Goal: Information Seeking & Learning: Find specific fact

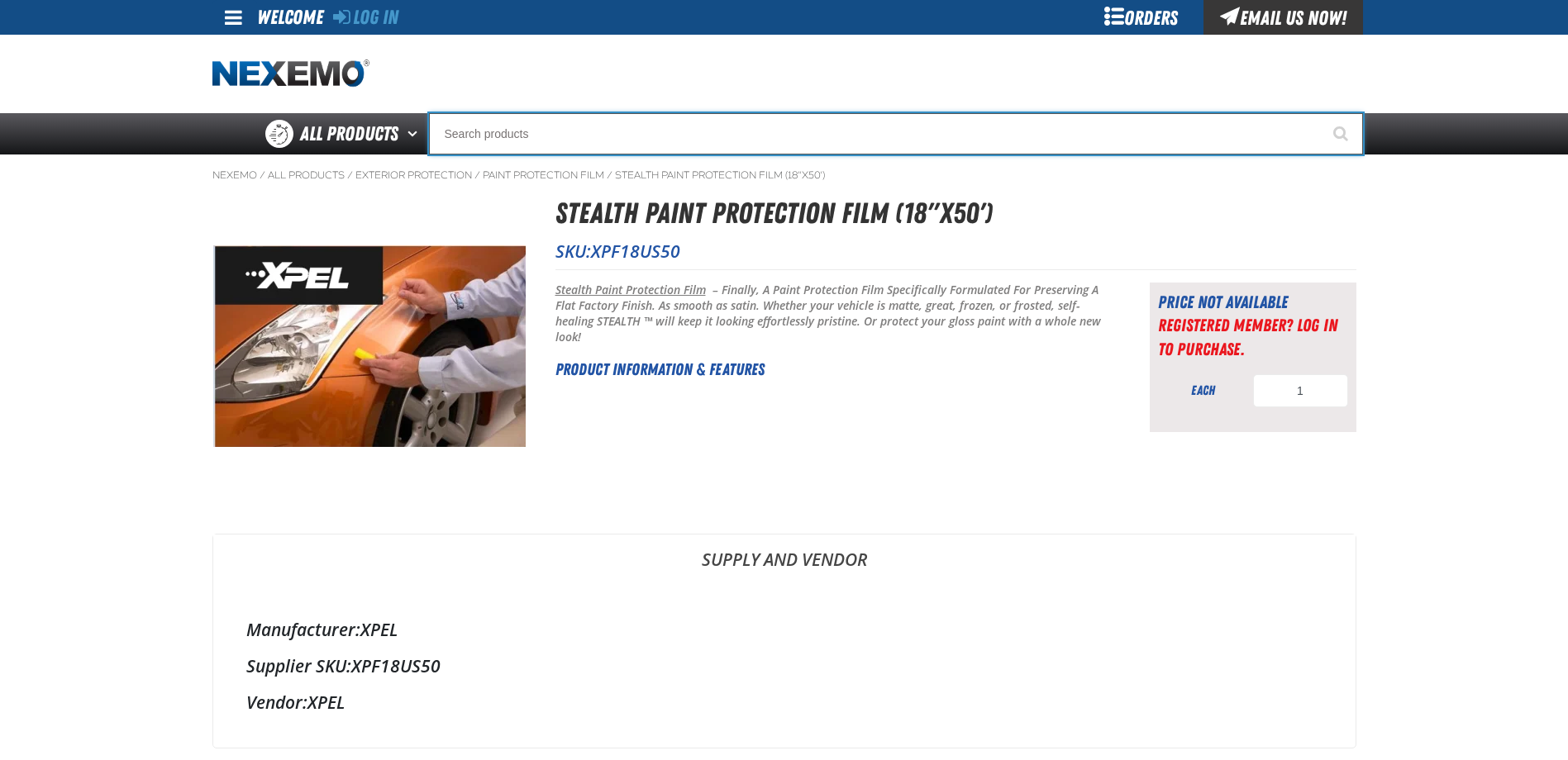
click at [500, 134] on input "Search" at bounding box center [895, 133] width 933 height 42
click at [508, 136] on input "Search" at bounding box center [895, 133] width 933 height 42
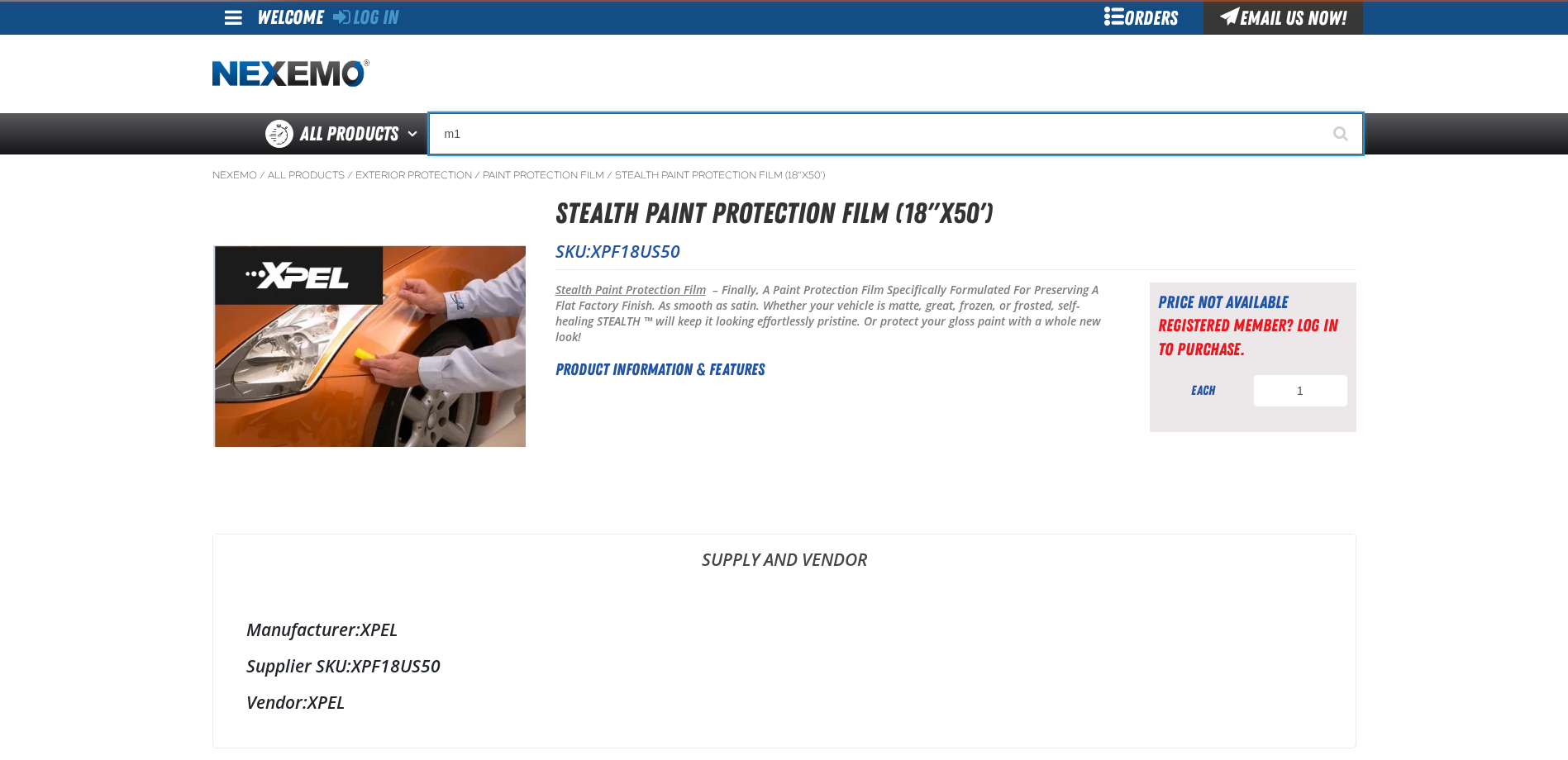
type input "m"
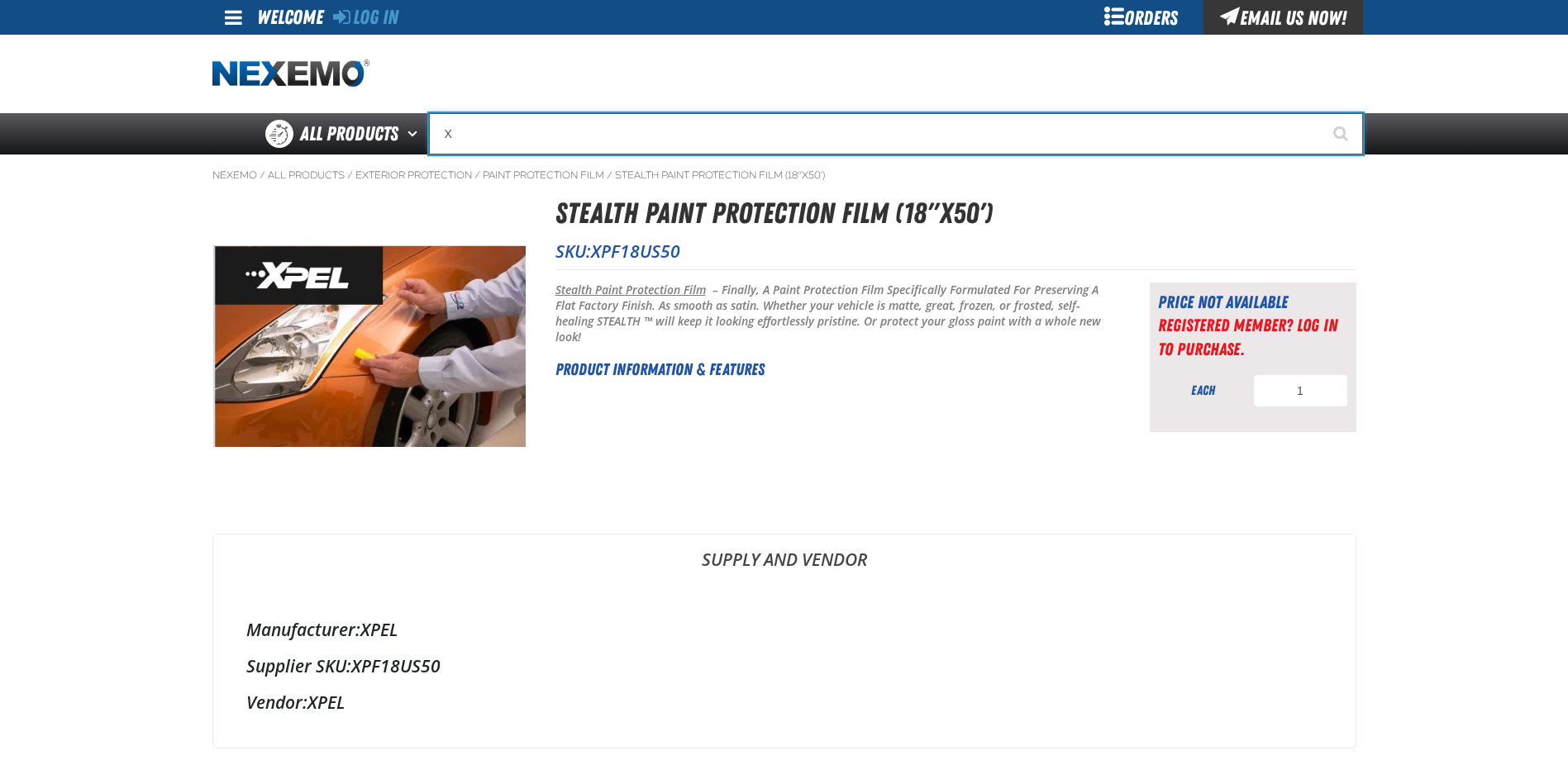
type input "XP"
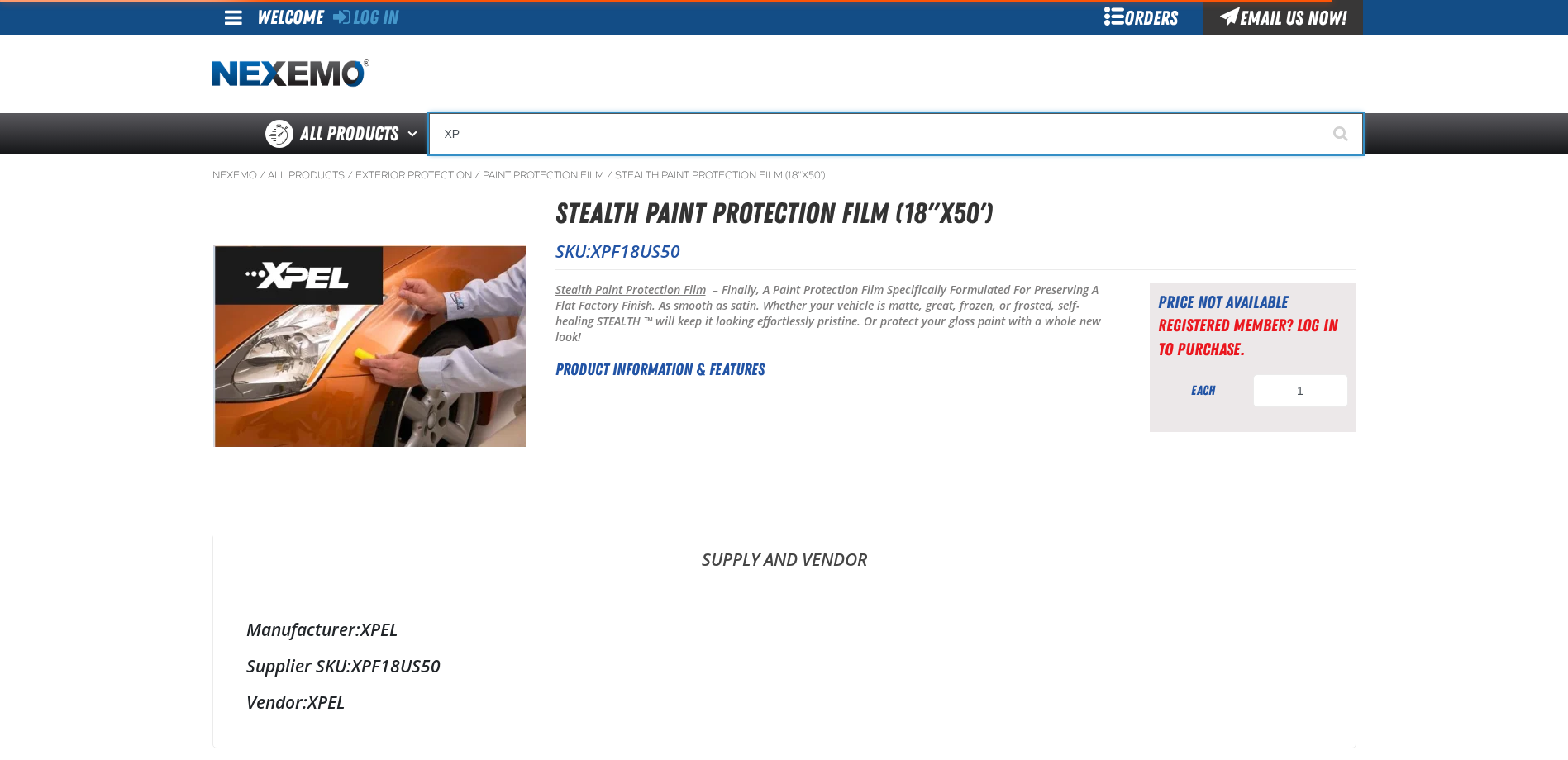
type input "XPEL Wire Brush"
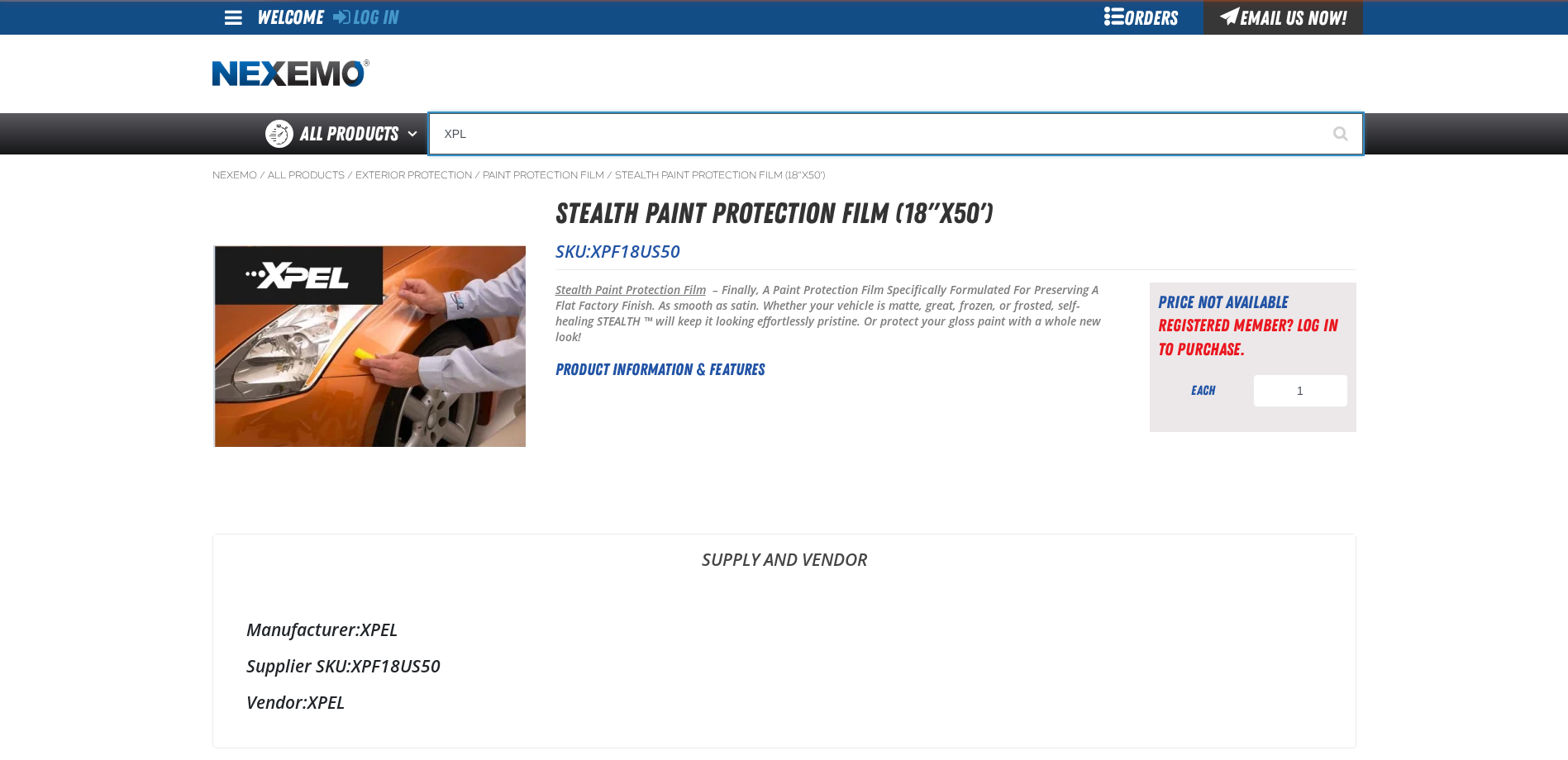
type input "XP"
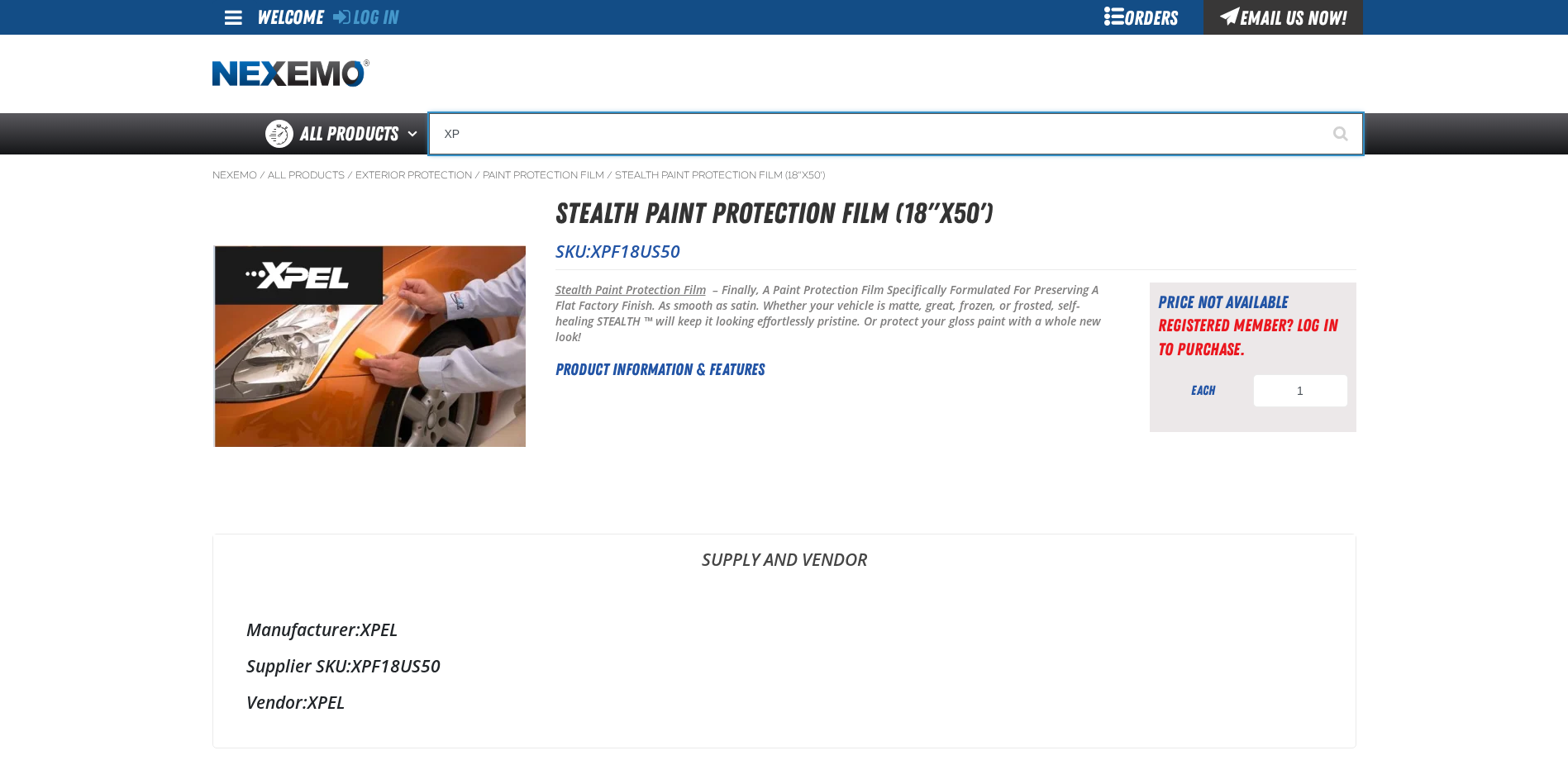
type input "XPEL Wire Brush"
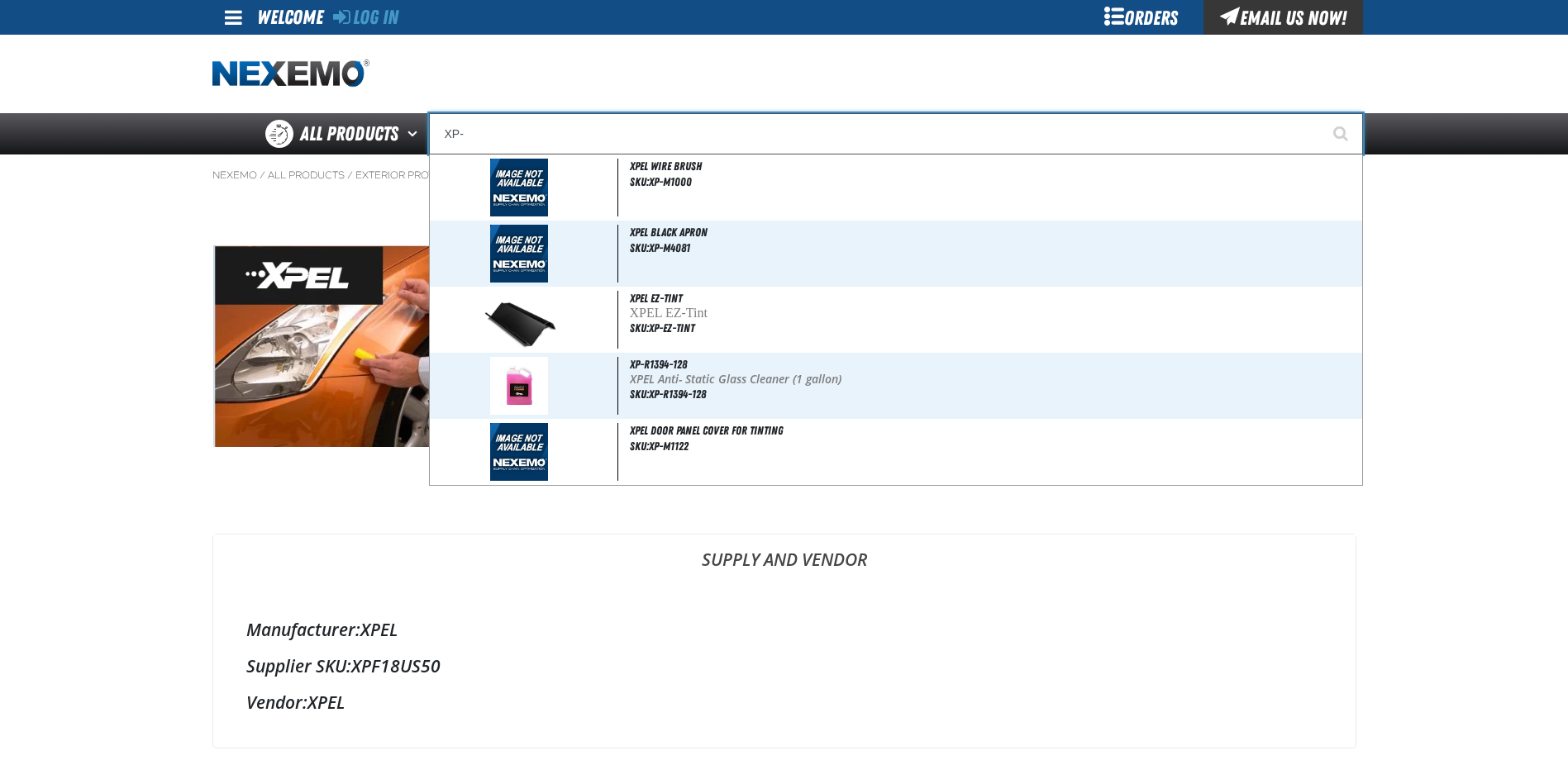
type input "XP"
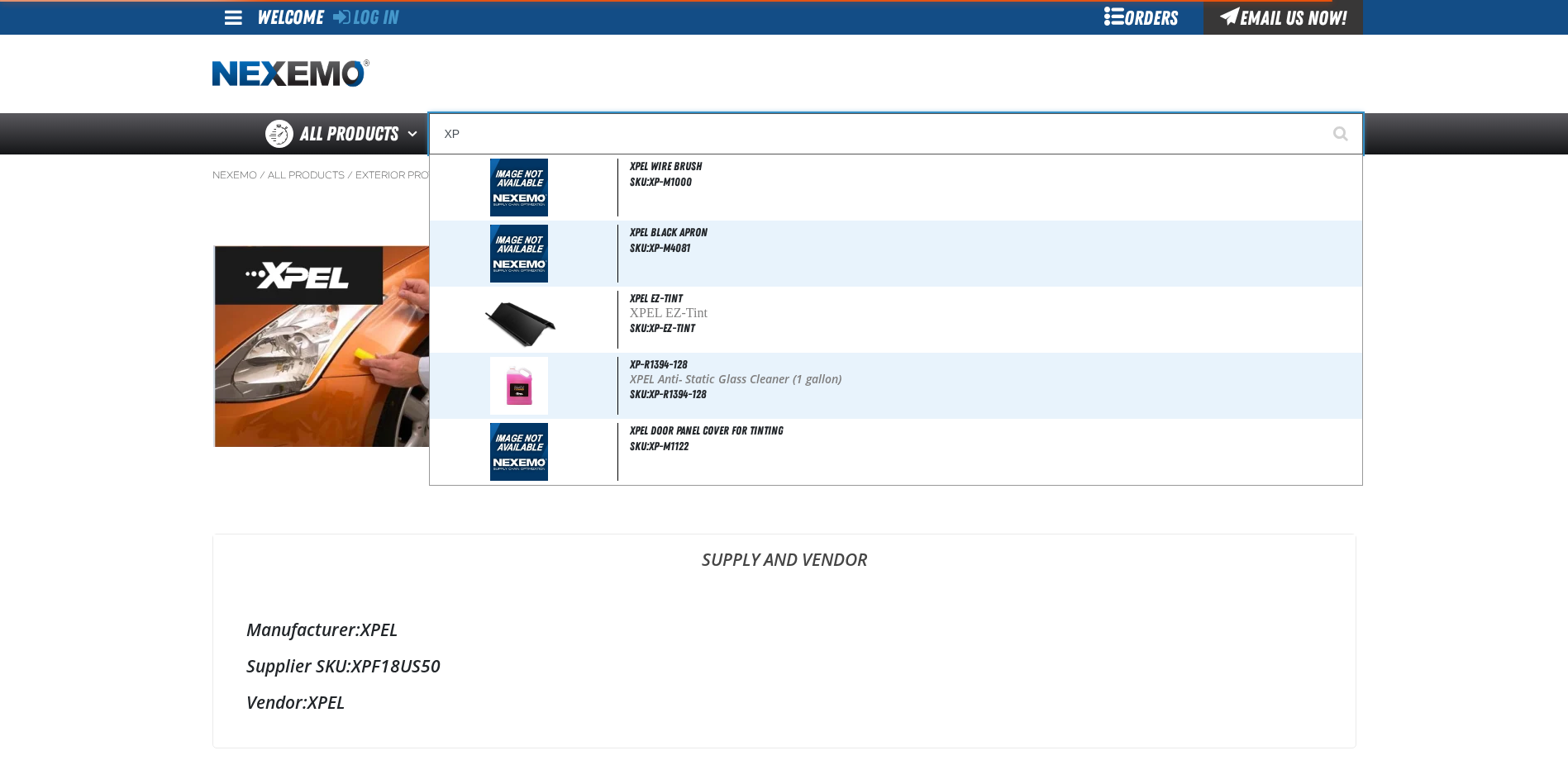
type input "XPEL Wire Brush"
type input "X"
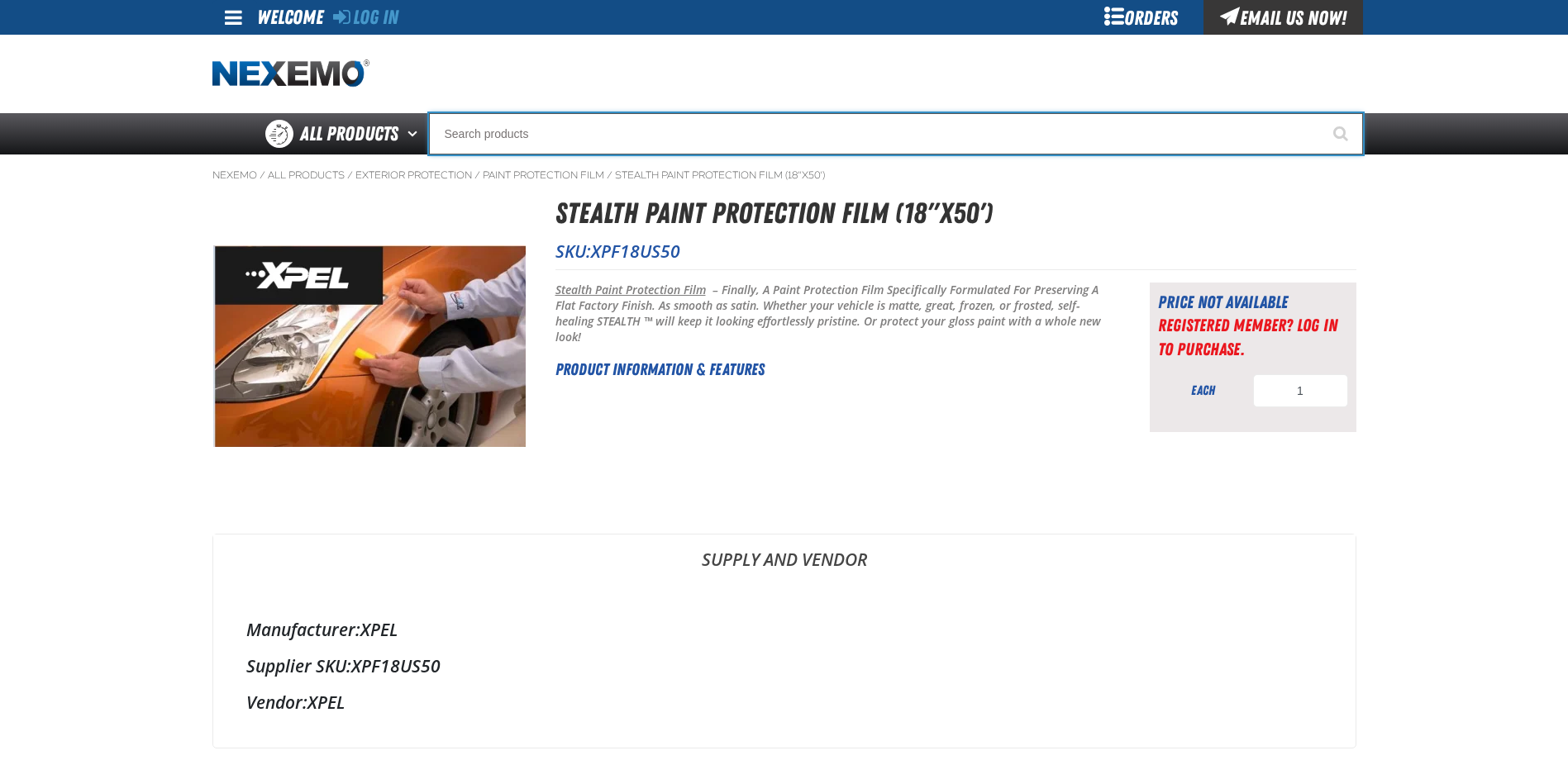
click at [619, 129] on input "Search" at bounding box center [895, 133] width 933 height 42
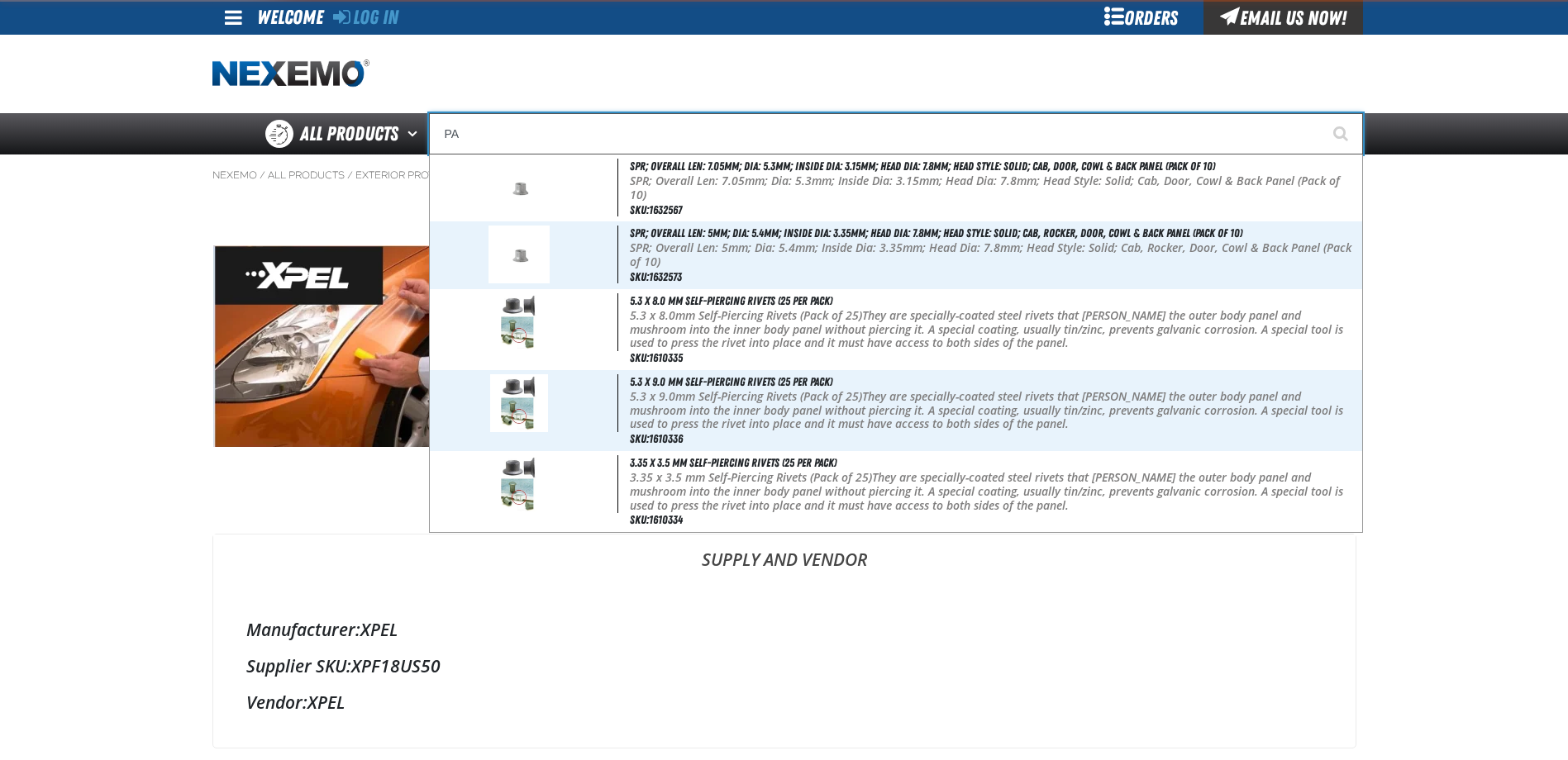
type input "P"
